Goal: Check status: Check status

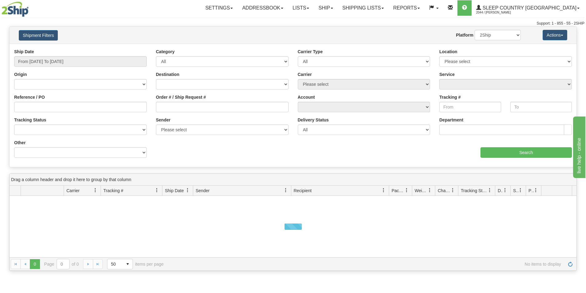
click at [172, 100] on label "Order # / Ship Request #" at bounding box center [181, 97] width 50 height 6
click at [172, 102] on input "Order # / Ship Request #" at bounding box center [222, 107] width 133 height 10
click at [168, 109] on input "Order # / Ship Request #" at bounding box center [222, 107] width 133 height 10
paste input "Ticket #1471011"
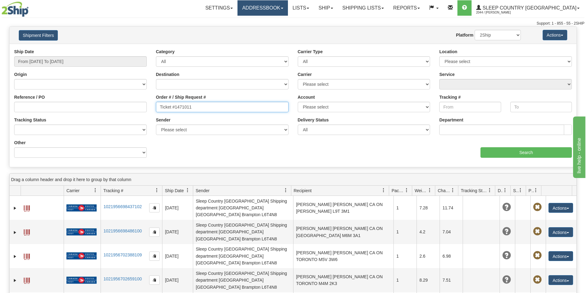
type input "Ticket #1471011"
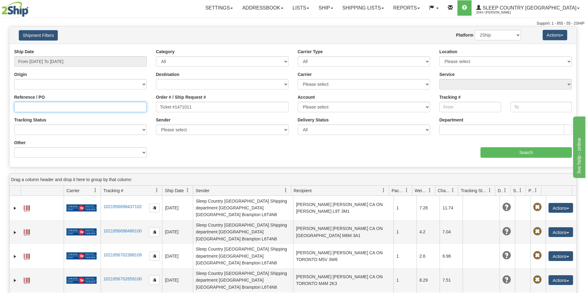
drag, startPoint x: 15, startPoint y: 108, endPoint x: 44, endPoint y: 108, distance: 28.9
click at [15, 108] on input "Reference / PO" at bounding box center [80, 107] width 133 height 10
paste input "1053291"
type input "1053291"
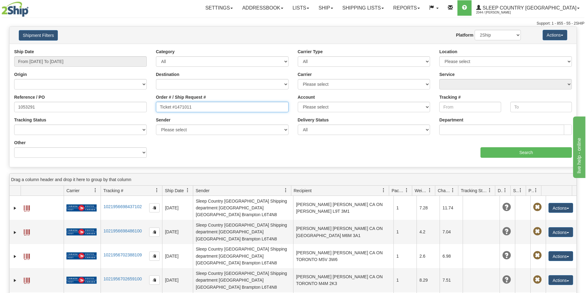
drag, startPoint x: 193, startPoint y: 108, endPoint x: 130, endPoint y: 102, distance: 63.1
click at [130, 49] on div "Reference / PO 1053291 Order # / Ship Request # Ticket #1471011 Account Please …" at bounding box center [293, 49] width 567 height 0
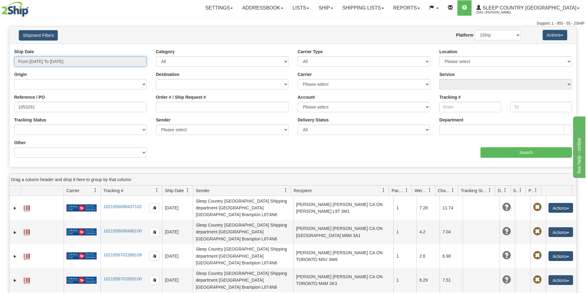
click at [84, 62] on input "From [DATE] To [DATE]" at bounding box center [80, 61] width 133 height 10
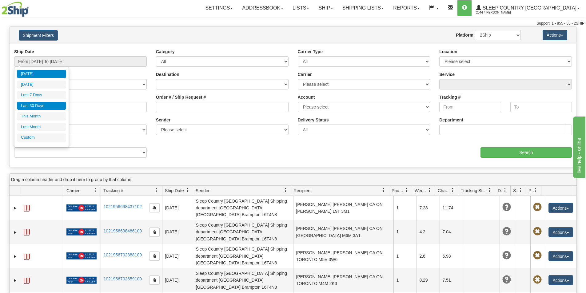
click at [41, 103] on li "Last 30 Days" at bounding box center [41, 106] width 49 height 8
type input "From [DATE] To [DATE]"
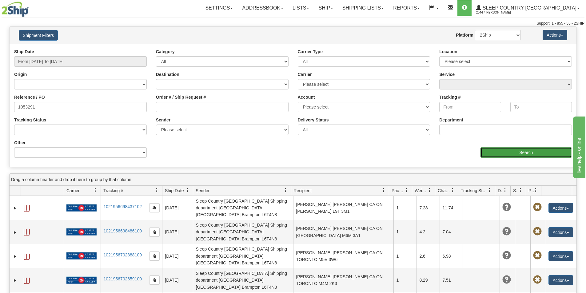
click at [522, 148] on input "Search" at bounding box center [526, 152] width 91 height 10
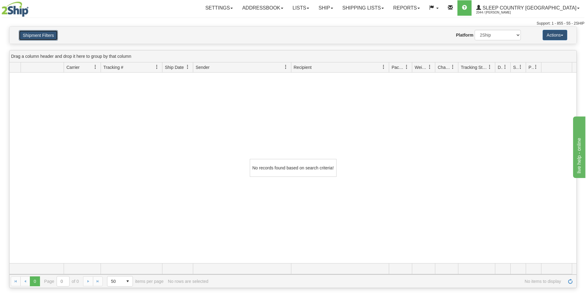
click at [37, 36] on button "Shipment Filters" at bounding box center [38, 35] width 39 height 10
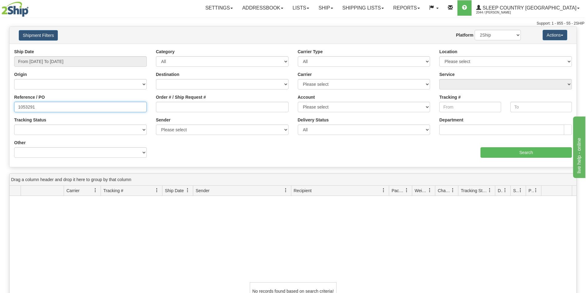
drag, startPoint x: 50, startPoint y: 110, endPoint x: -57, endPoint y: 107, distance: 106.9
click at [0, 107] on html "Upgrade Account Cancel Toggle navigation Settings New Senders" at bounding box center [293, 146] width 586 height 293
paste input "9000I000087"
type input "9000I000087"
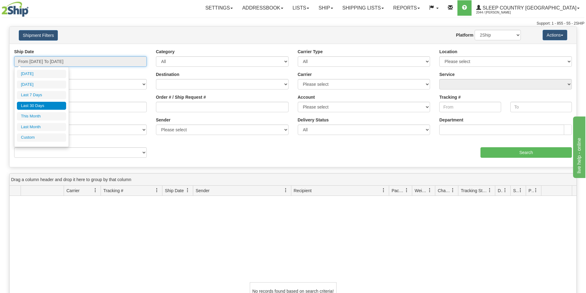
drag, startPoint x: 88, startPoint y: 63, endPoint x: 56, endPoint y: 88, distance: 40.5
click at [88, 63] on input "From [DATE] To [DATE]" at bounding box center [80, 61] width 133 height 10
click at [516, 153] on input "Search" at bounding box center [526, 152] width 91 height 10
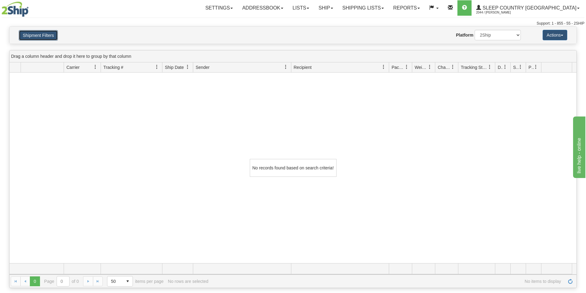
click at [44, 36] on button "Shipment Filters" at bounding box center [38, 35] width 39 height 10
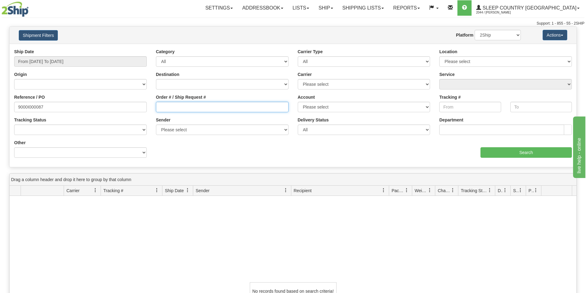
drag, startPoint x: 173, startPoint y: 109, endPoint x: 147, endPoint y: 110, distance: 25.3
click at [172, 109] on input "Order # / Ship Request #" at bounding box center [222, 107] width 133 height 10
paste input "9000I000087"
click at [161, 107] on input "9000I000087" at bounding box center [222, 107] width 133 height 10
click at [160, 107] on input "9000I000087" at bounding box center [222, 107] width 133 height 10
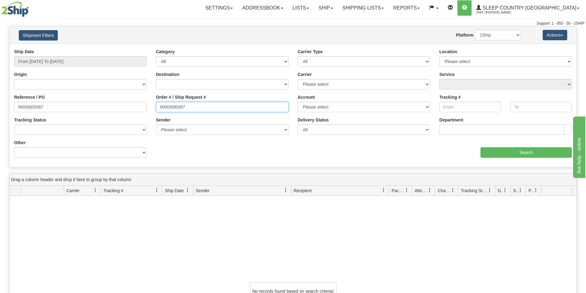
type input "9000I000087"
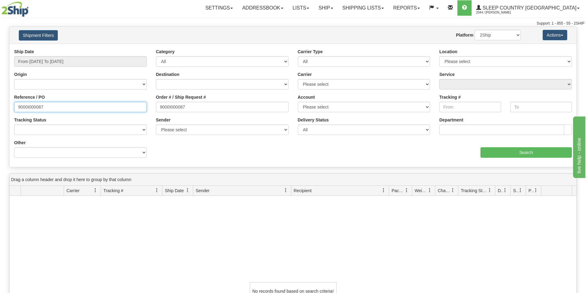
drag, startPoint x: 50, startPoint y: 108, endPoint x: -64, endPoint y: 101, distance: 114.1
click at [0, 101] on html "Upgrade Account Cancel Toggle navigation Settings New Senders" at bounding box center [293, 146] width 586 height 293
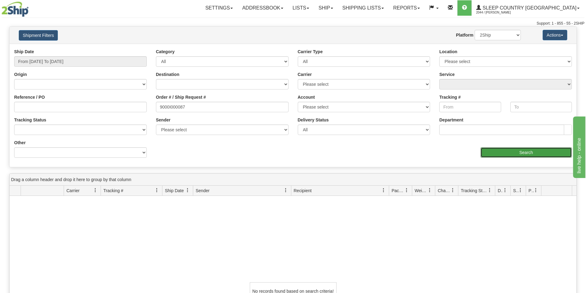
click at [526, 154] on input "Search" at bounding box center [526, 152] width 91 height 10
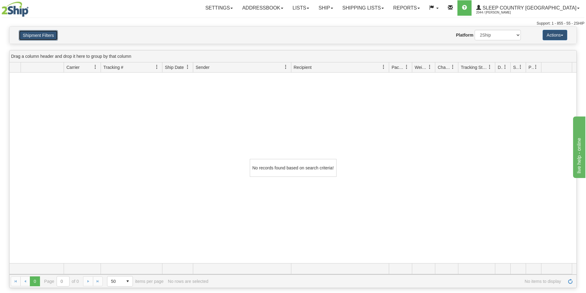
drag, startPoint x: 31, startPoint y: 36, endPoint x: 45, endPoint y: 50, distance: 18.9
click at [31, 37] on button "Shipment Filters" at bounding box center [38, 35] width 39 height 10
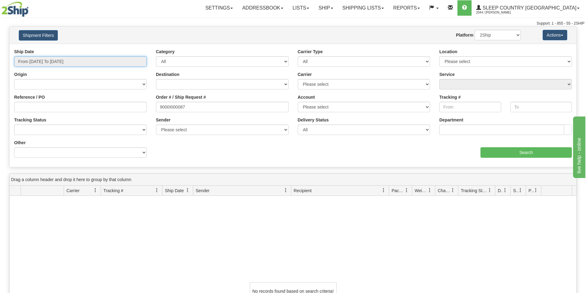
click at [59, 63] on input "From [DATE] To [DATE]" at bounding box center [80, 61] width 133 height 10
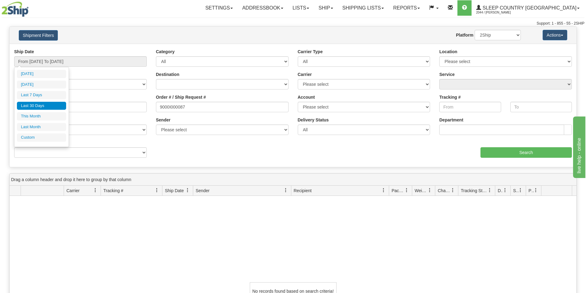
click at [54, 105] on li "Last 30 Days" at bounding box center [41, 106] width 49 height 8
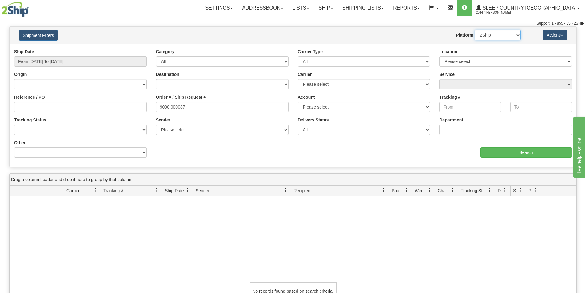
click at [508, 38] on select "2Ship Imported" at bounding box center [498, 35] width 46 height 10
click at [475, 30] on select "2Ship Imported" at bounding box center [498, 35] width 46 height 10
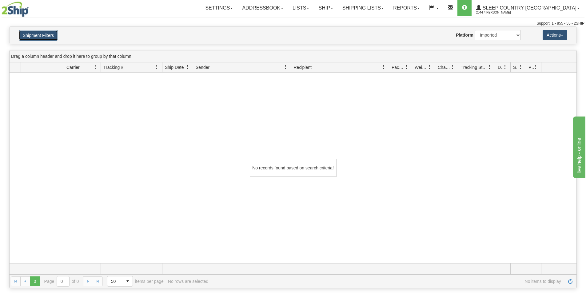
click at [34, 36] on button "Shipment Filters" at bounding box center [38, 35] width 39 height 10
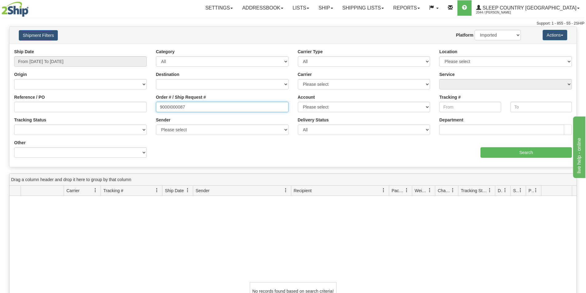
click at [160, 107] on input "9000I000087" at bounding box center [222, 107] width 133 height 10
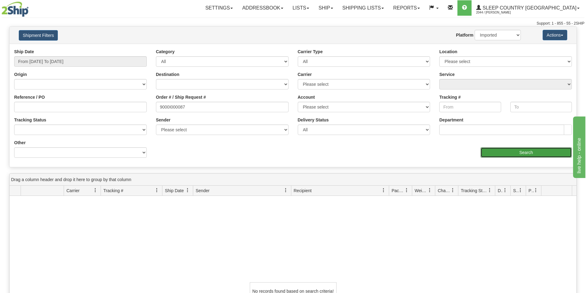
click at [543, 152] on input "Search" at bounding box center [526, 152] width 91 height 10
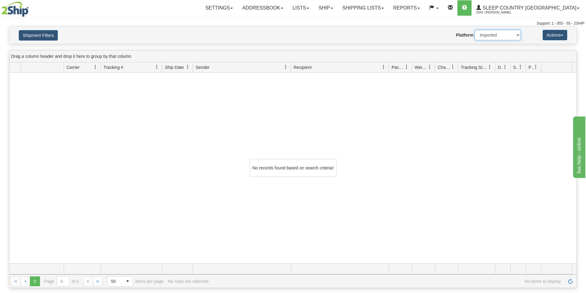
drag, startPoint x: 499, startPoint y: 34, endPoint x: 499, endPoint y: 40, distance: 5.5
click at [499, 34] on select "2Ship Imported" at bounding box center [498, 35] width 46 height 10
select select "0"
click at [475, 30] on select "2Ship Imported" at bounding box center [498, 35] width 46 height 10
click at [49, 32] on button "Shipment Filters" at bounding box center [38, 35] width 39 height 10
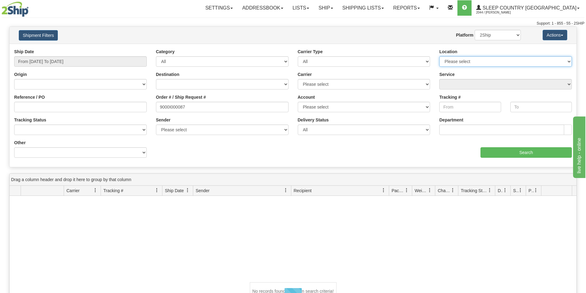
click at [505, 64] on select "Please select [GEOGRAPHIC_DATA] 921 922 93 94 97 390 915 916 98 902 95 96 90 91…" at bounding box center [506, 61] width 133 height 10
select select "7267"
click at [440, 56] on select "Please select [GEOGRAPHIC_DATA] 921 922 93 94 97 390 915 916 98 902 95 96 90 91…" at bounding box center [506, 61] width 133 height 10
click at [550, 155] on input "Search" at bounding box center [526, 152] width 91 height 10
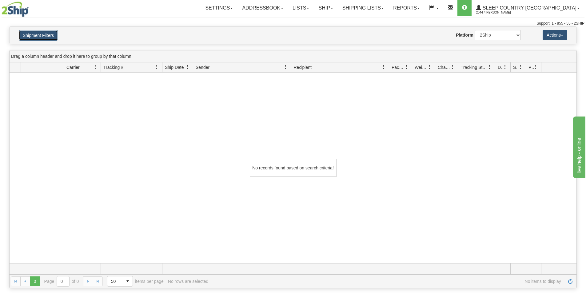
drag, startPoint x: 40, startPoint y: 35, endPoint x: 43, endPoint y: 38, distance: 4.8
click at [39, 35] on button "Shipment Filters" at bounding box center [38, 35] width 39 height 10
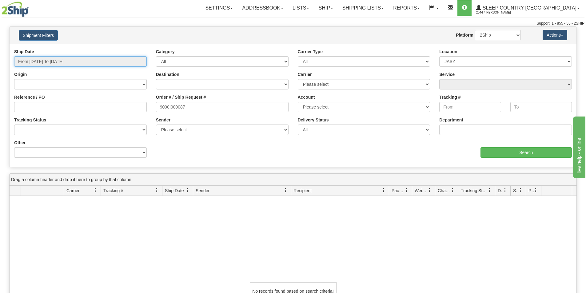
click at [45, 60] on input "From [DATE] To [DATE]" at bounding box center [80, 61] width 133 height 10
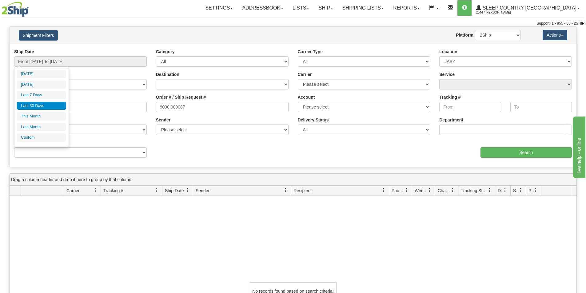
click at [47, 105] on li "Last 30 Days" at bounding box center [41, 106] width 49 height 8
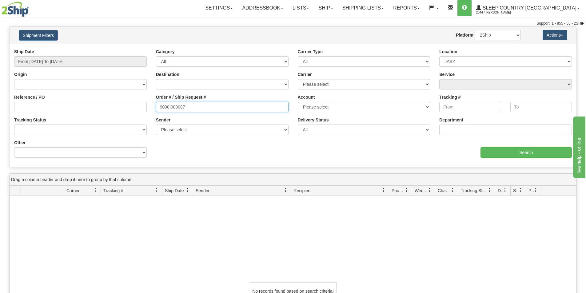
drag, startPoint x: 208, startPoint y: 103, endPoint x: 200, endPoint y: 103, distance: 8.6
click at [203, 103] on input "9000I000087" at bounding box center [222, 107] width 133 height 10
drag, startPoint x: 200, startPoint y: 104, endPoint x: 65, endPoint y: 85, distance: 137.1
click at [65, 85] on div "Ship Date From [DATE] To [DATE] Category All Inbound Outbound Carrier Type All …" at bounding box center [293, 106] width 567 height 114
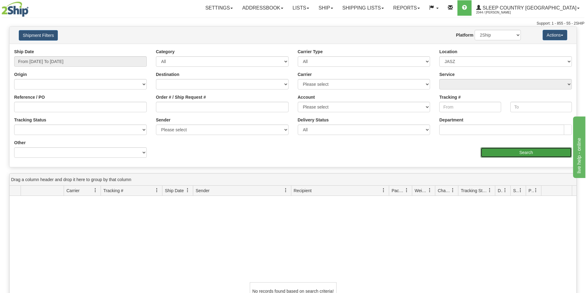
click at [527, 154] on input "Search" at bounding box center [526, 152] width 91 height 10
